Goal: Task Accomplishment & Management: Manage account settings

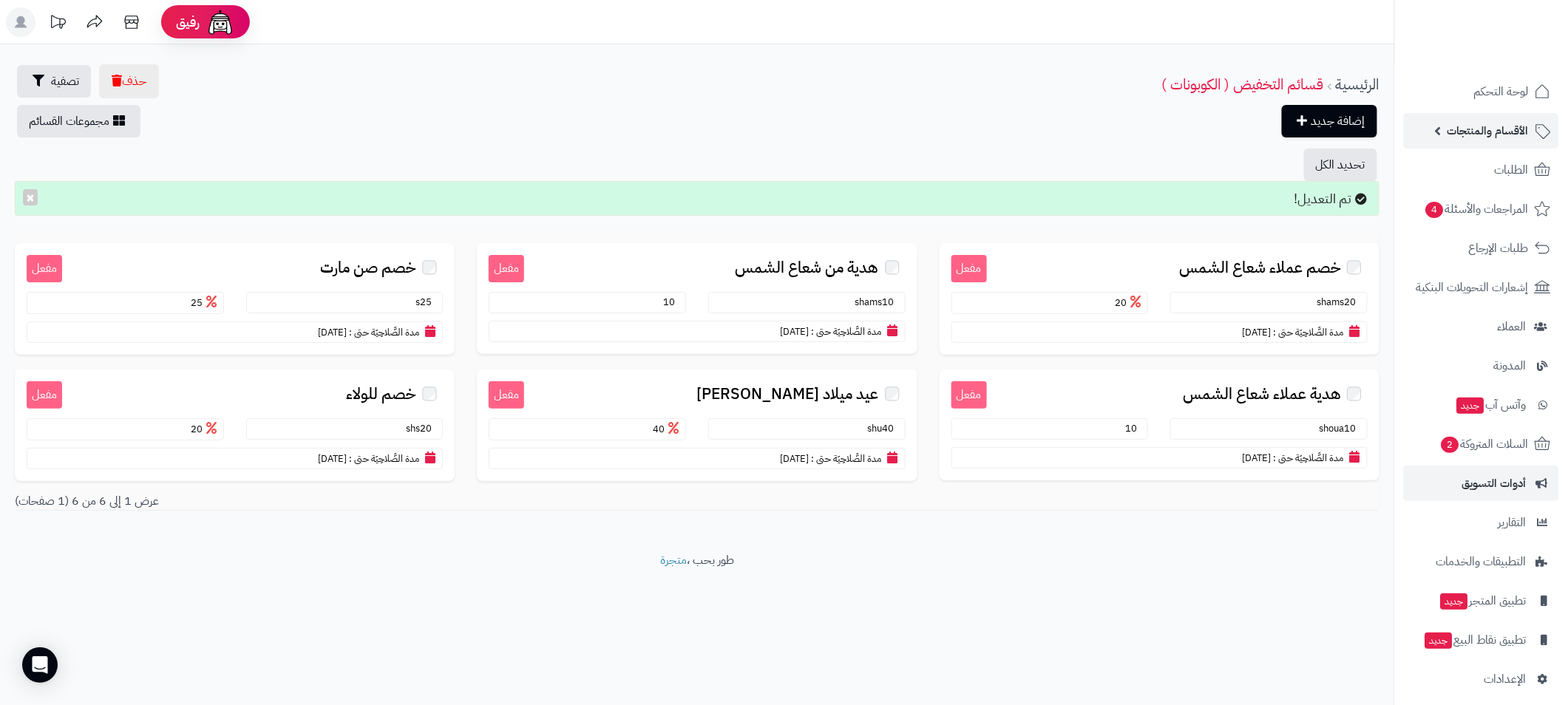
click at [1453, 139] on span "الأقسام والمنتجات" at bounding box center [1488, 130] width 82 height 21
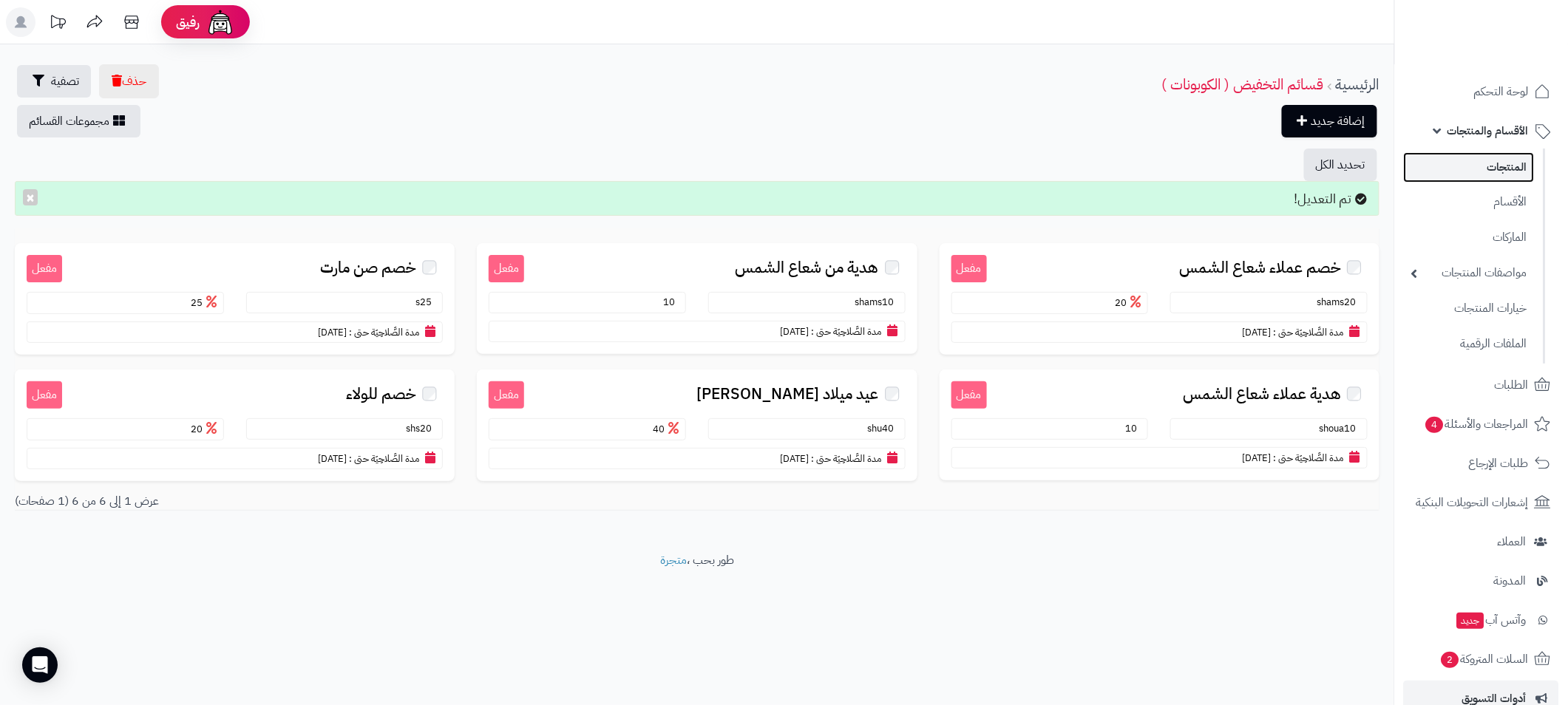
click at [1517, 168] on link "المنتجات" at bounding box center [1470, 167] width 130 height 30
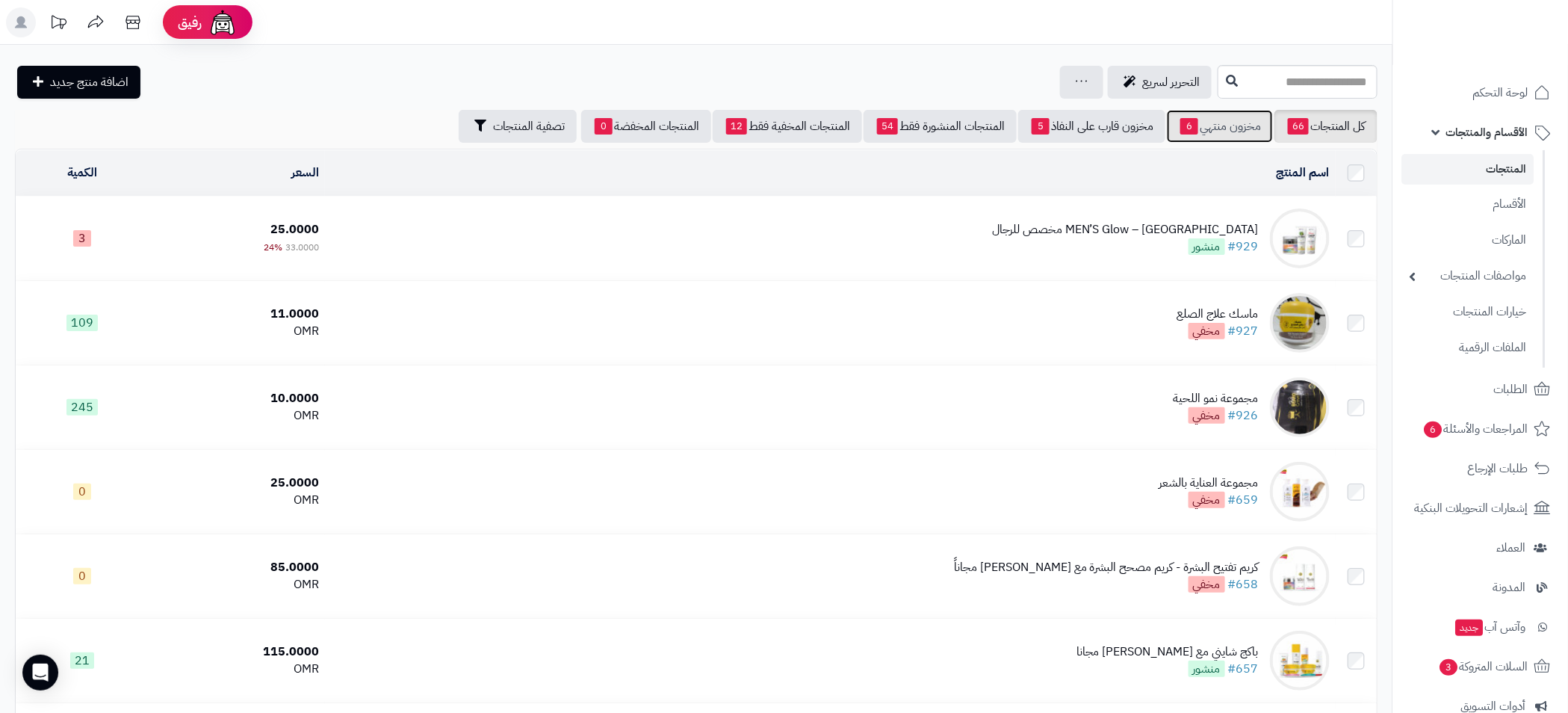
click at [1213, 133] on link "مخزون منتهي 6" at bounding box center [1219, 125] width 106 height 32
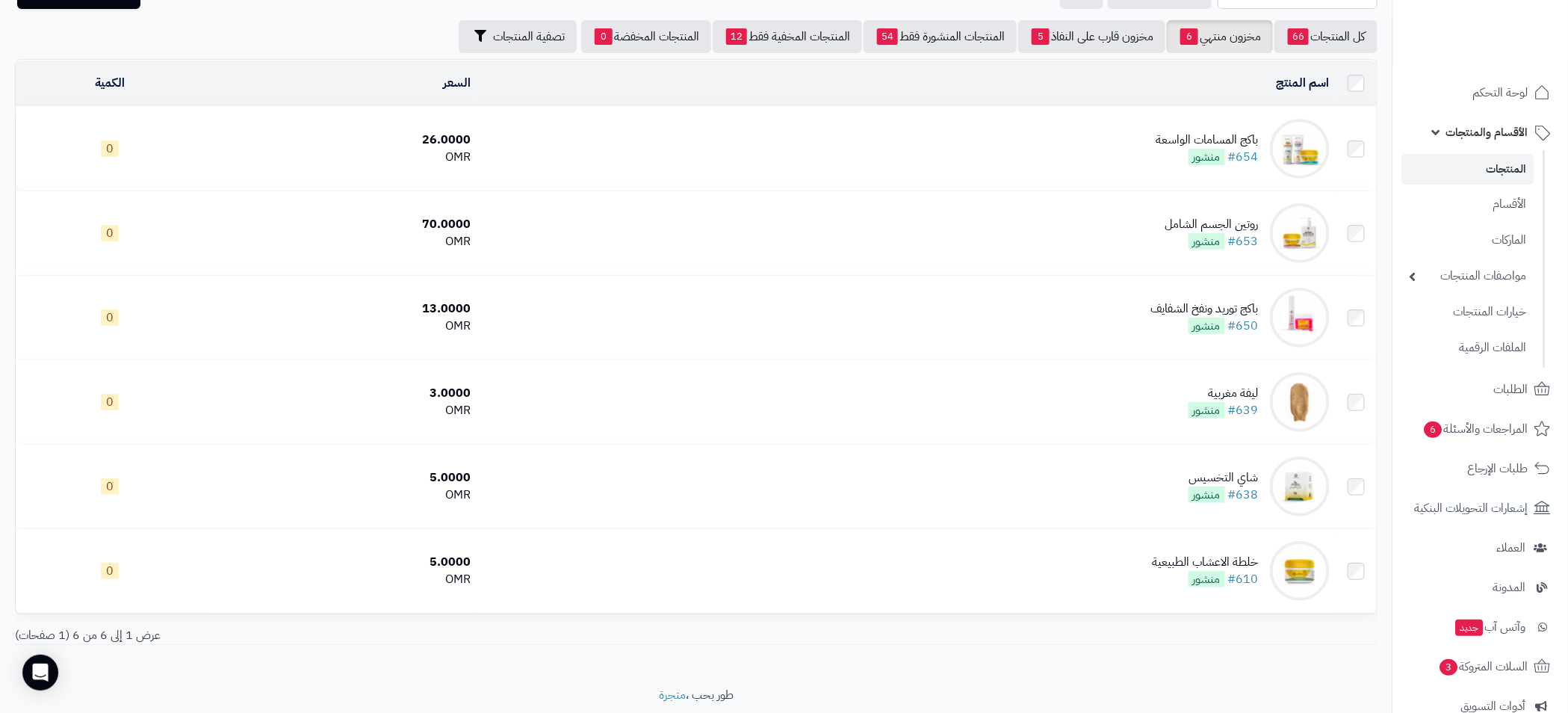
scroll to position [88, 0]
click at [1493, 167] on link "المنتجات" at bounding box center [1468, 169] width 132 height 31
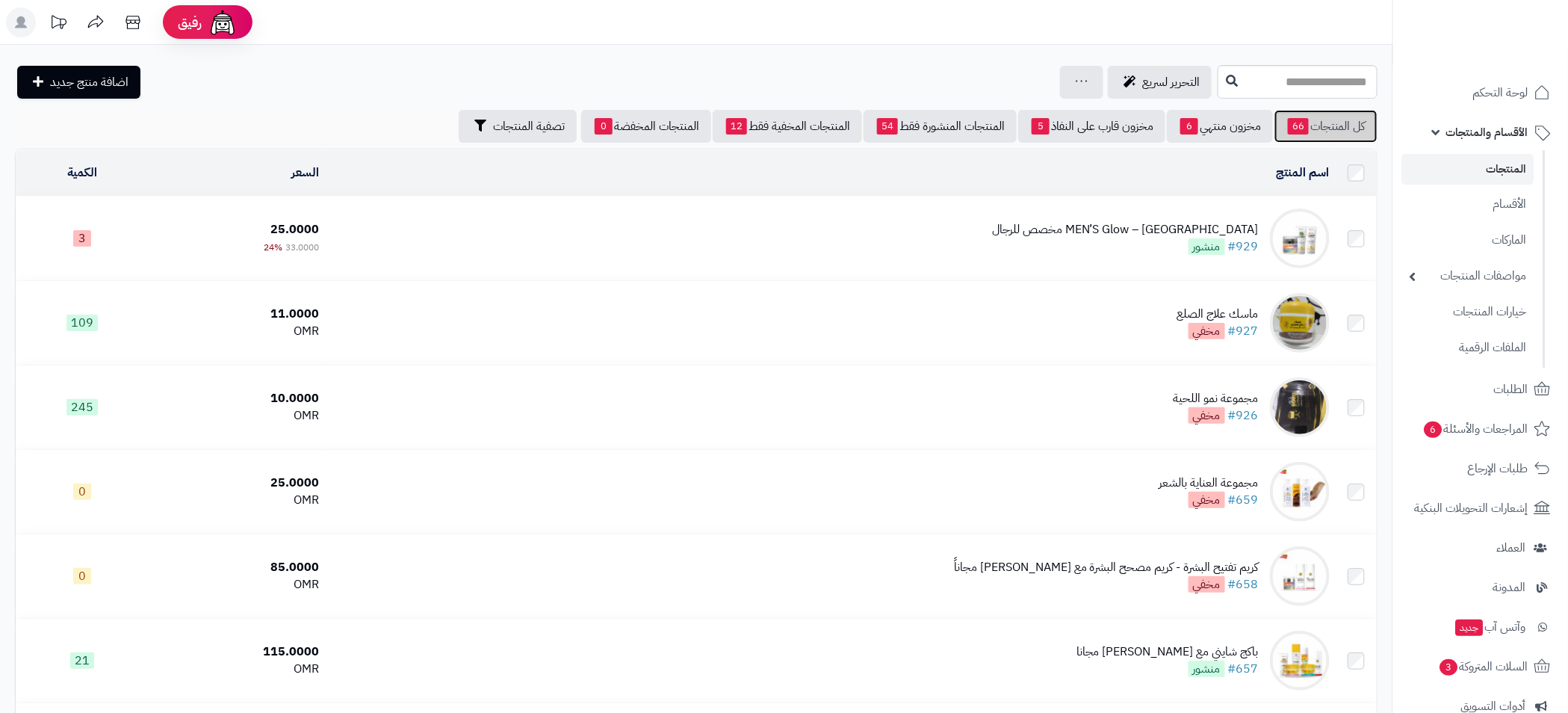
click at [1337, 123] on link "كل المنتجات 66" at bounding box center [1325, 125] width 103 height 32
